Goal: Transaction & Acquisition: Purchase product/service

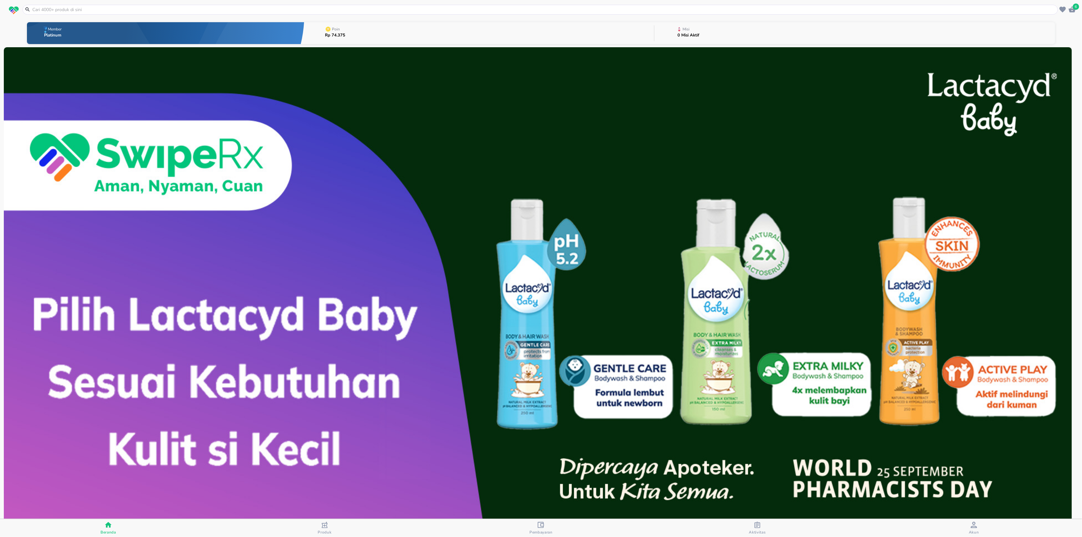
click at [180, 10] on input "text" at bounding box center [544, 9] width 1025 height 7
paste input "[MEDICAL_DATA] Aventis TABLET 60 MG"
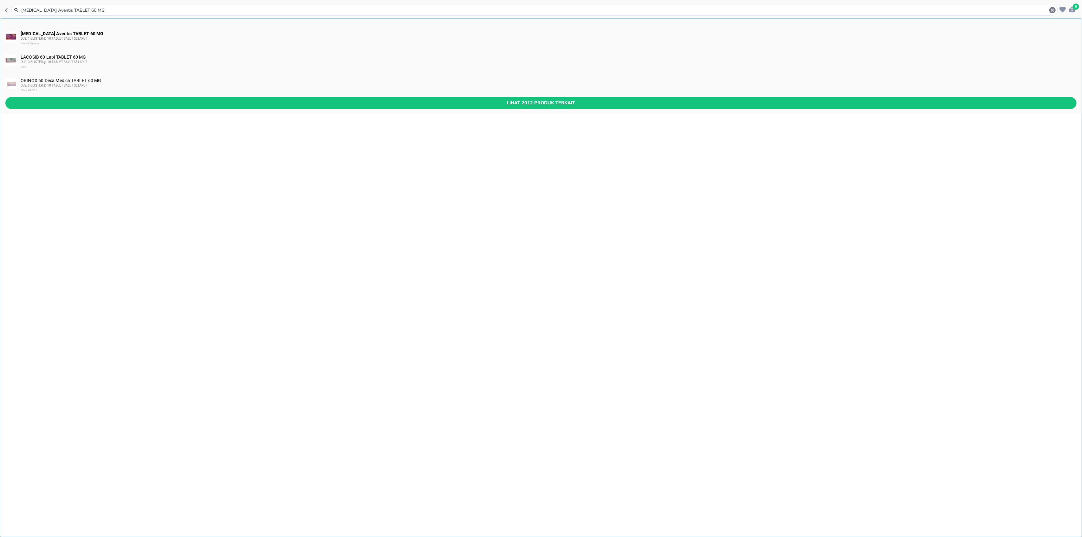
type input "[MEDICAL_DATA] Aventis TABLET 60 MG"
click at [72, 35] on b "[MEDICAL_DATA] Aventis TABLET 60 MG" at bounding box center [62, 33] width 83 height 5
